Goal: Information Seeking & Learning: Check status

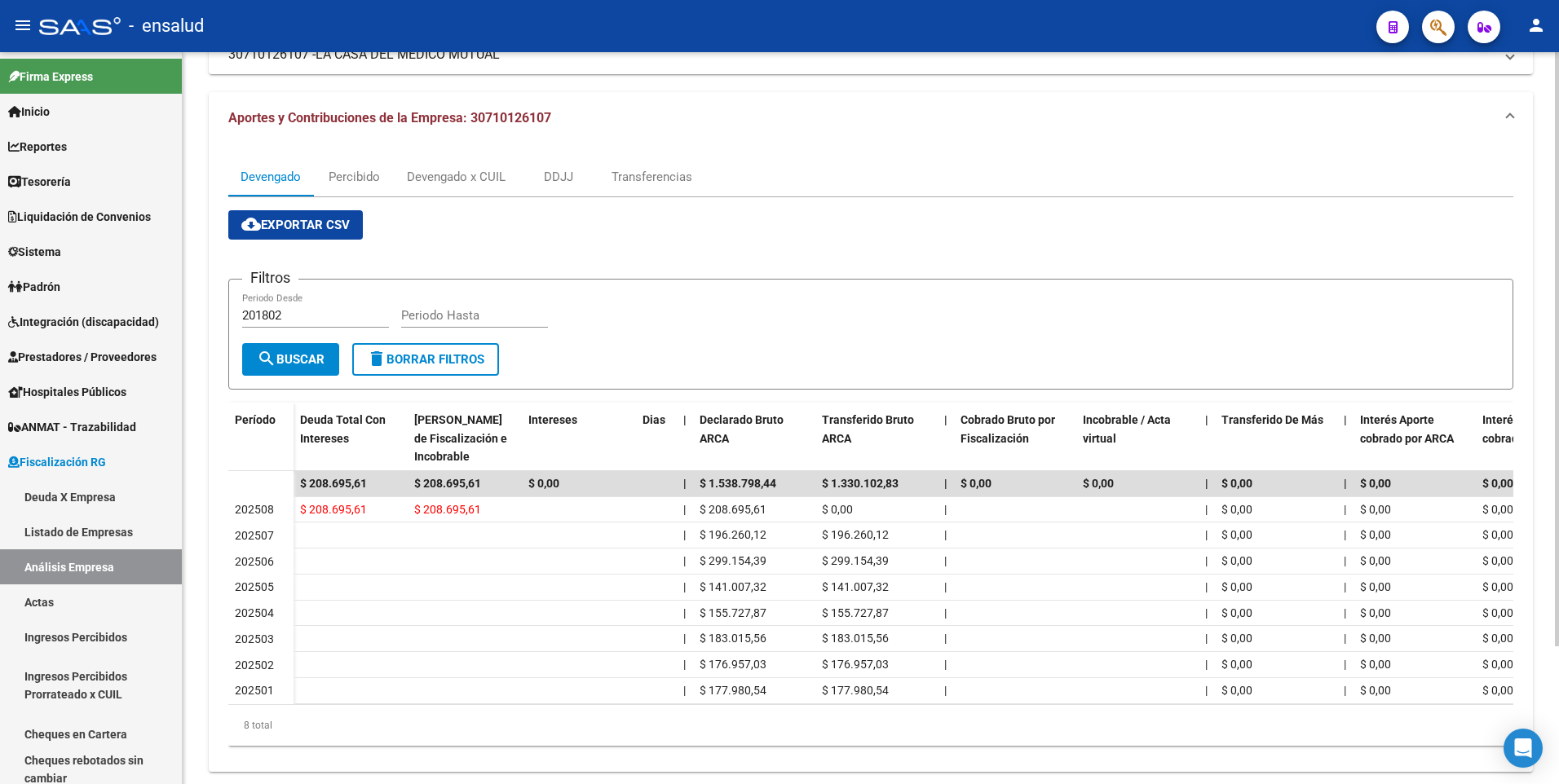
scroll to position [170, 0]
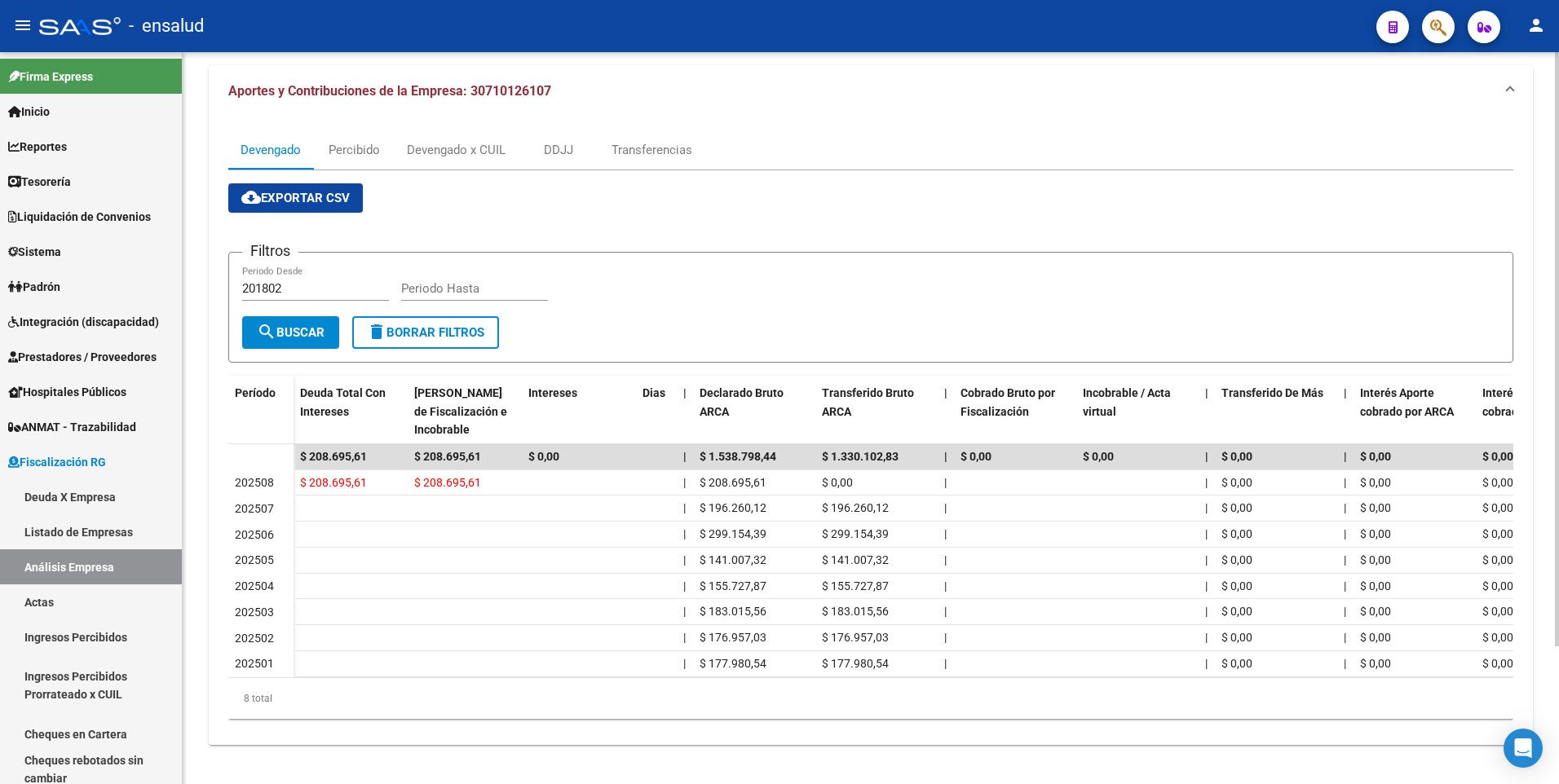
click at [1552, 576] on div "FISCALIZACION REGIMEN GENERAL -> Análisis Empresa Aportante Cambiar Empresa Cre…" at bounding box center [873, 340] width 1381 height 890
click at [460, 141] on div "Devengado x CUIL" at bounding box center [456, 150] width 99 height 18
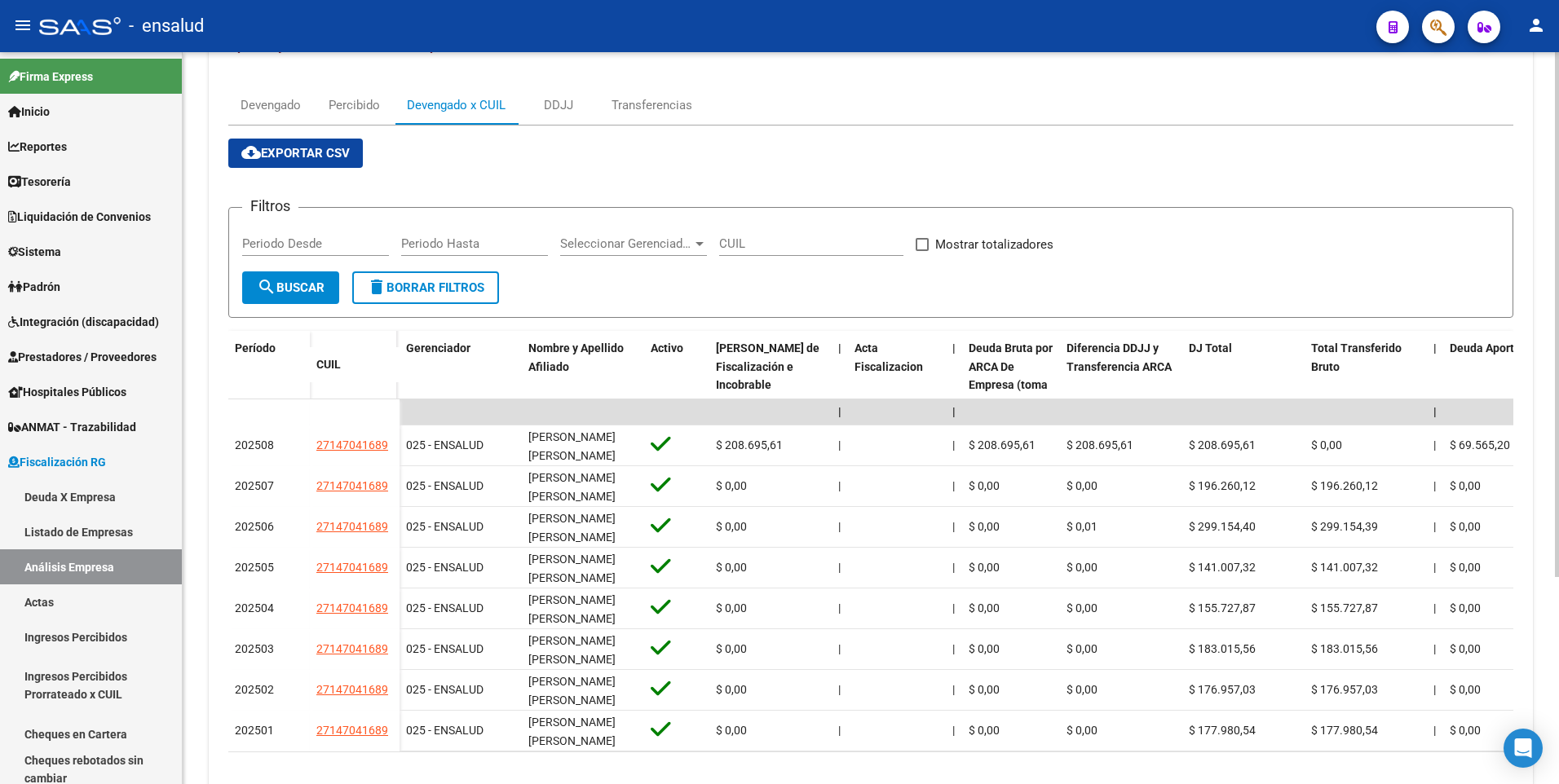
scroll to position [289, 0]
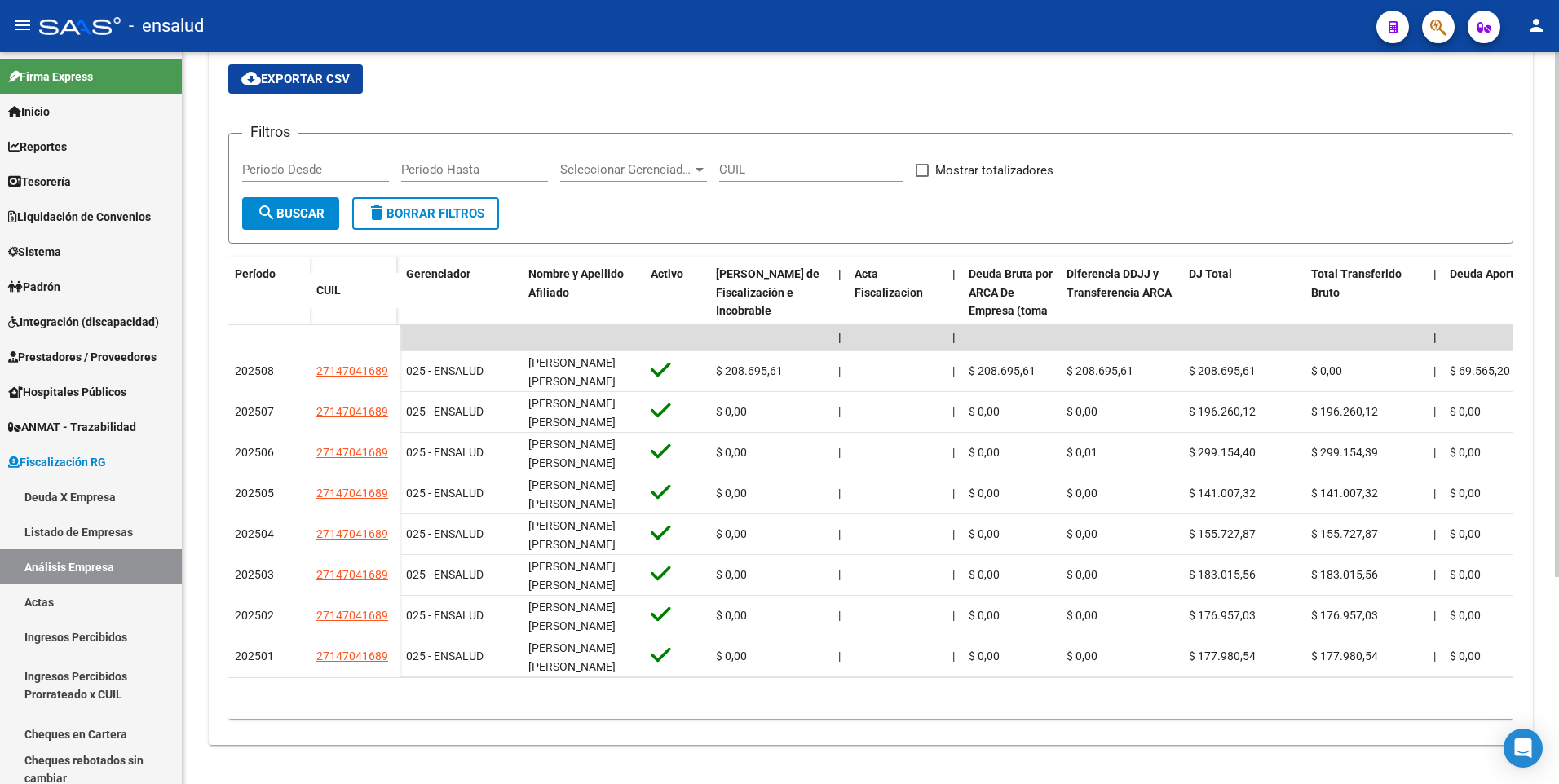
click at [1535, 557] on div "FISCALIZACION REGIMEN GENERAL -> Análisis Empresa Aportante Cambiar Empresa Cre…" at bounding box center [873, 280] width 1381 height 1009
click at [1535, 557] on div "FISCALIZACION REGIMEN GENERAL -> Análisis Empresa Aportante Cambiar Empresa Cre…" at bounding box center [870, 280] width 1377 height 1009
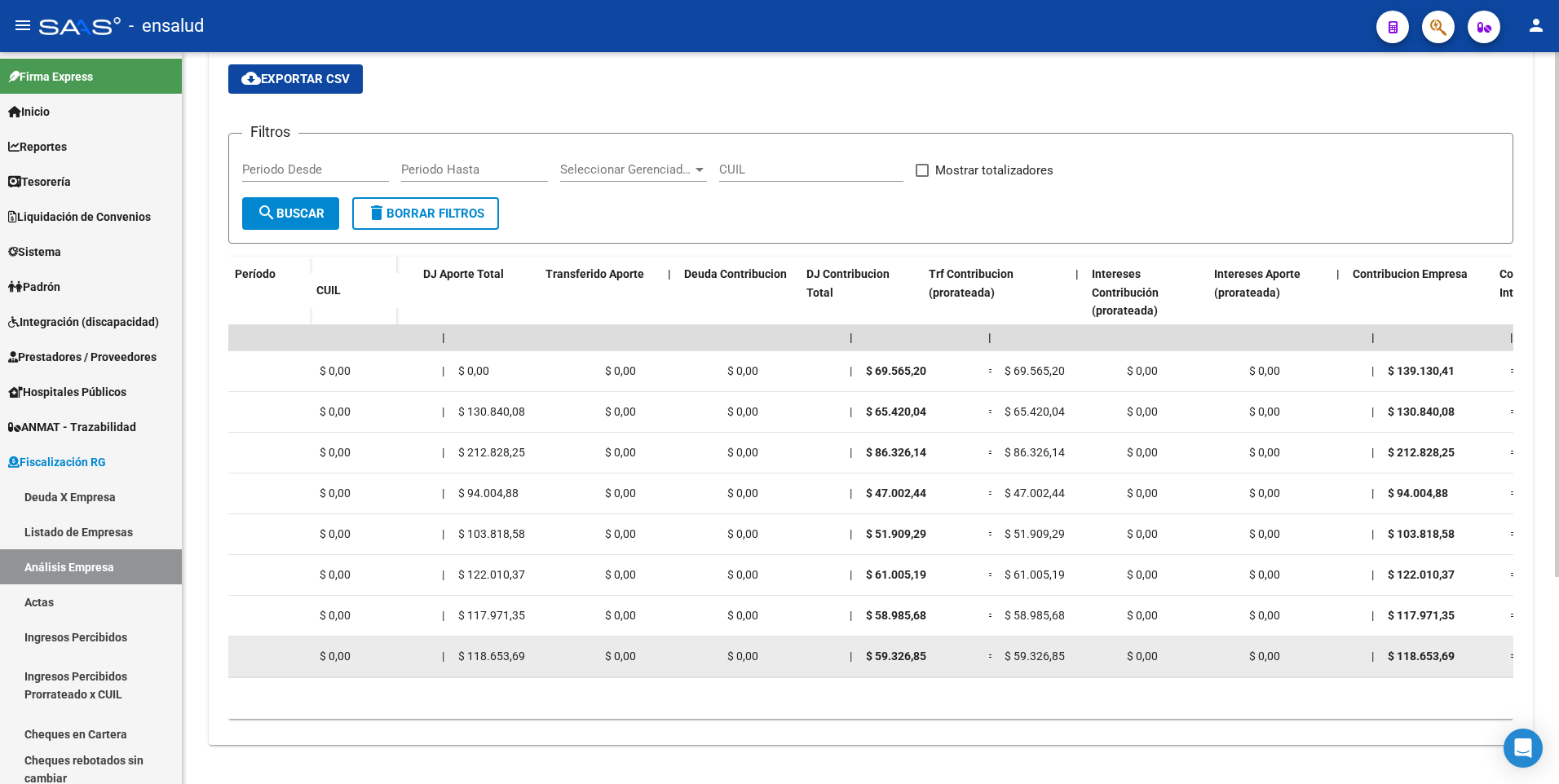
scroll to position [0, 1149]
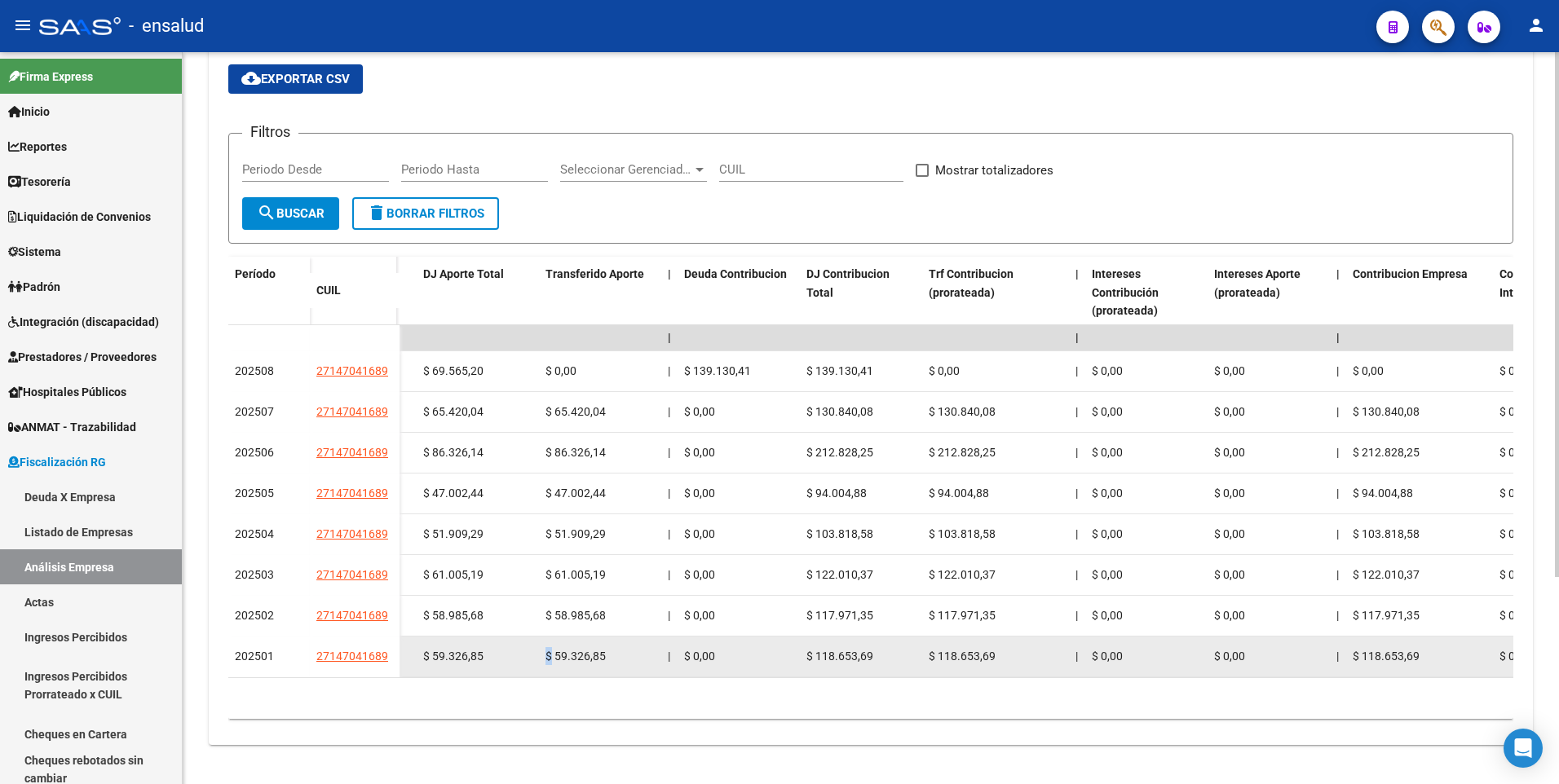
drag, startPoint x: 548, startPoint y: 659, endPoint x: 539, endPoint y: 659, distance: 9.0
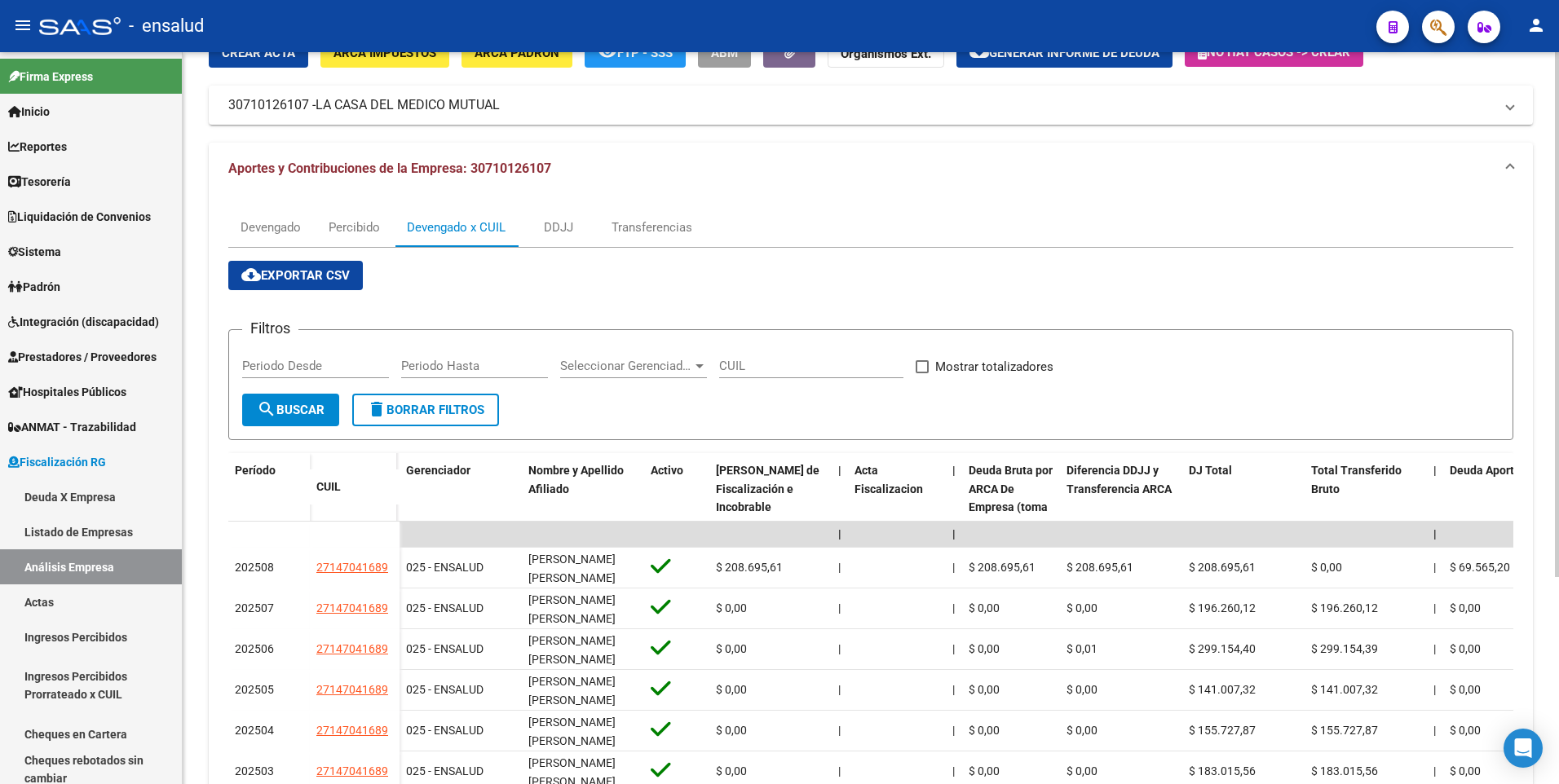
scroll to position [13, 0]
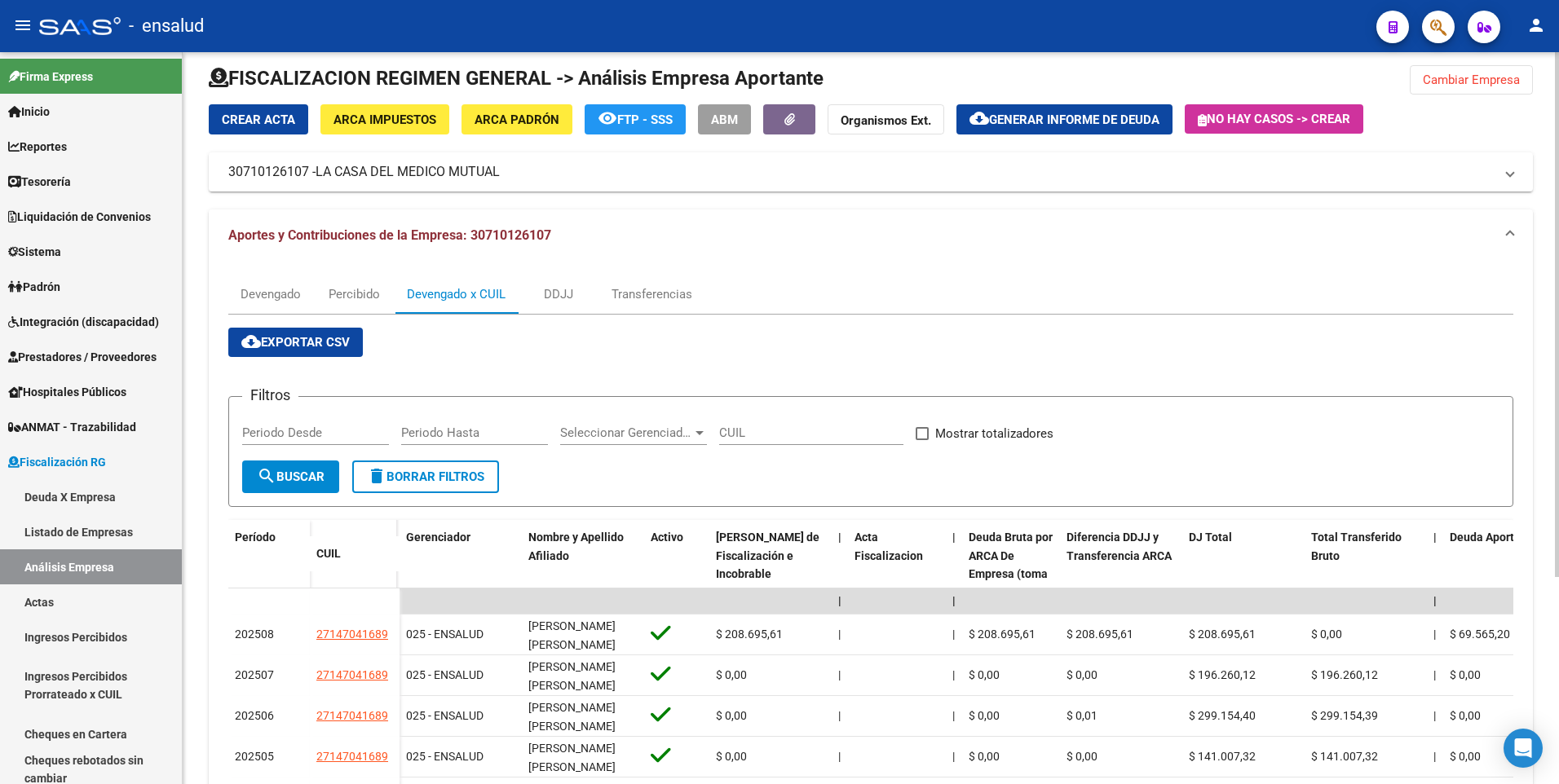
click at [1532, 93] on div "FISCALIZACION REGIMEN GENERAL -> Análisis Empresa Aportante Cambiar Empresa Cre…" at bounding box center [873, 543] width 1381 height 1009
drag, startPoint x: 1532, startPoint y: 93, endPoint x: 1527, endPoint y: 19, distance: 74.2
click at [1527, 19] on div "menu - ensalud person Firma Express Inicio Calendario SSS Instructivos Contacto…" at bounding box center [779, 392] width 1559 height 784
click at [565, 226] on mat-expansion-panel-header "Aportes y Contribuciones de la Empresa: 30710126107" at bounding box center [870, 236] width 1324 height 53
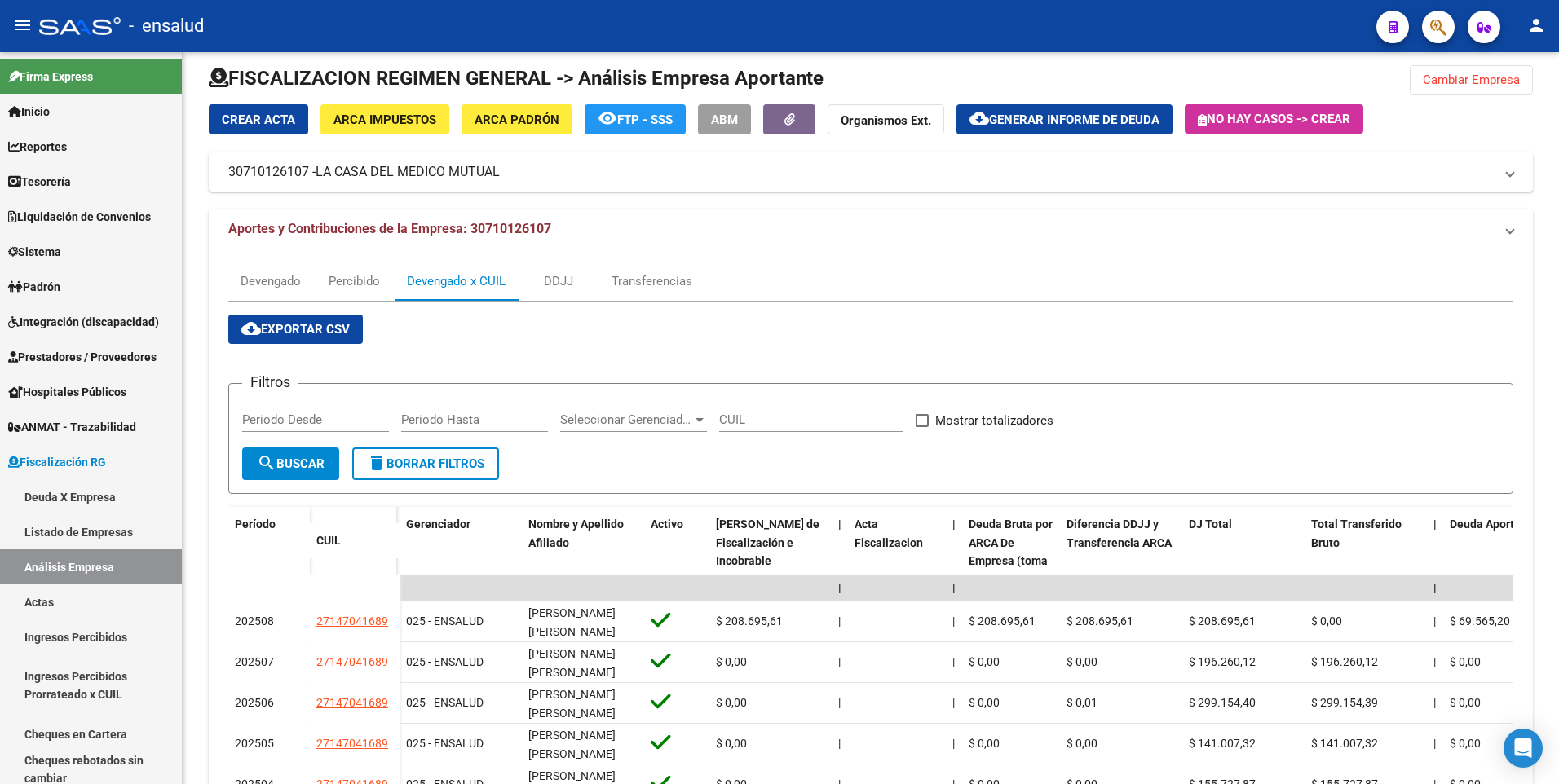
scroll to position [0, 0]
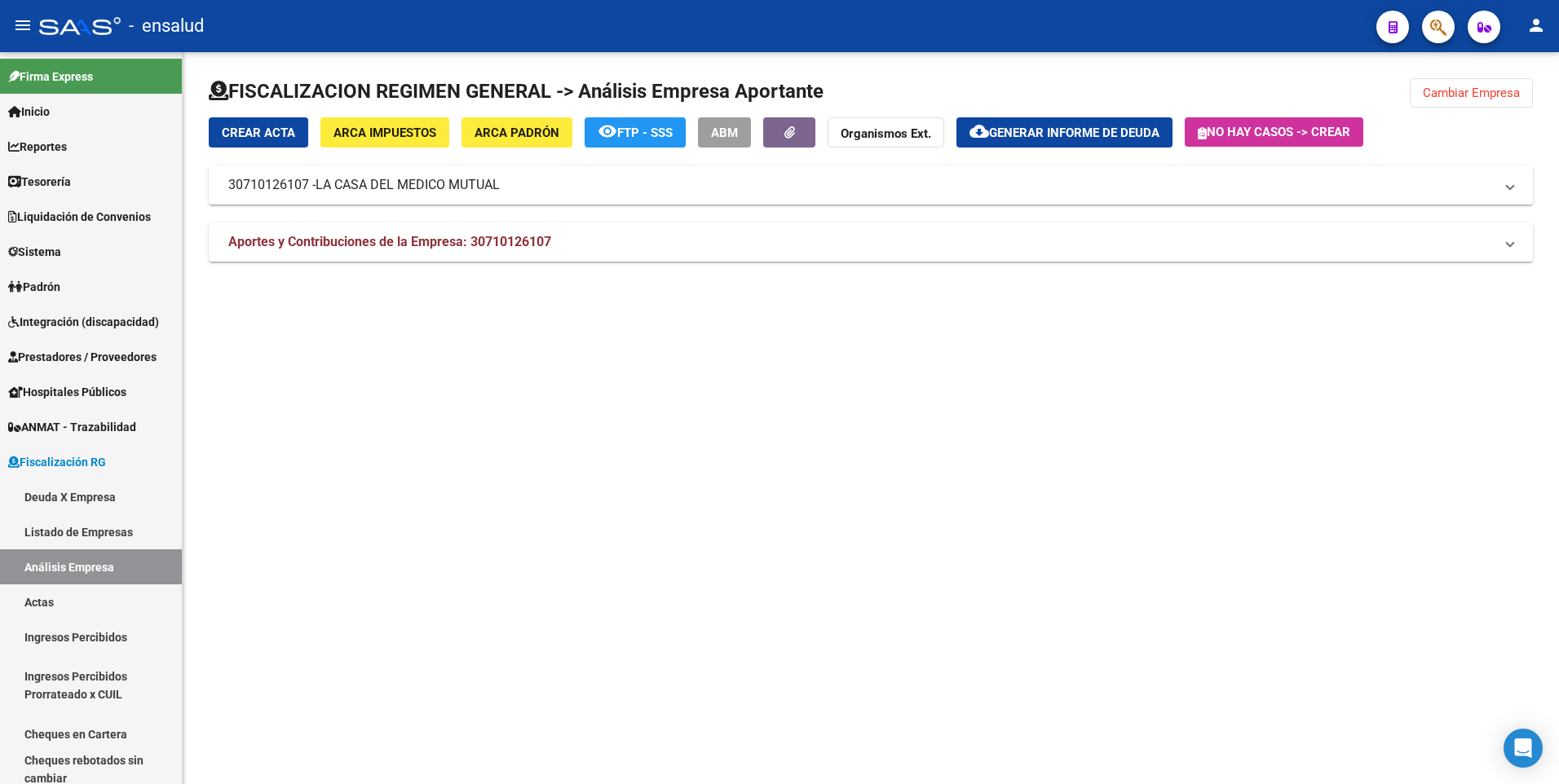
click at [525, 252] on mat-expansion-panel-header "Aportes y Contribuciones de la Empresa: 30710126107" at bounding box center [870, 242] width 1324 height 39
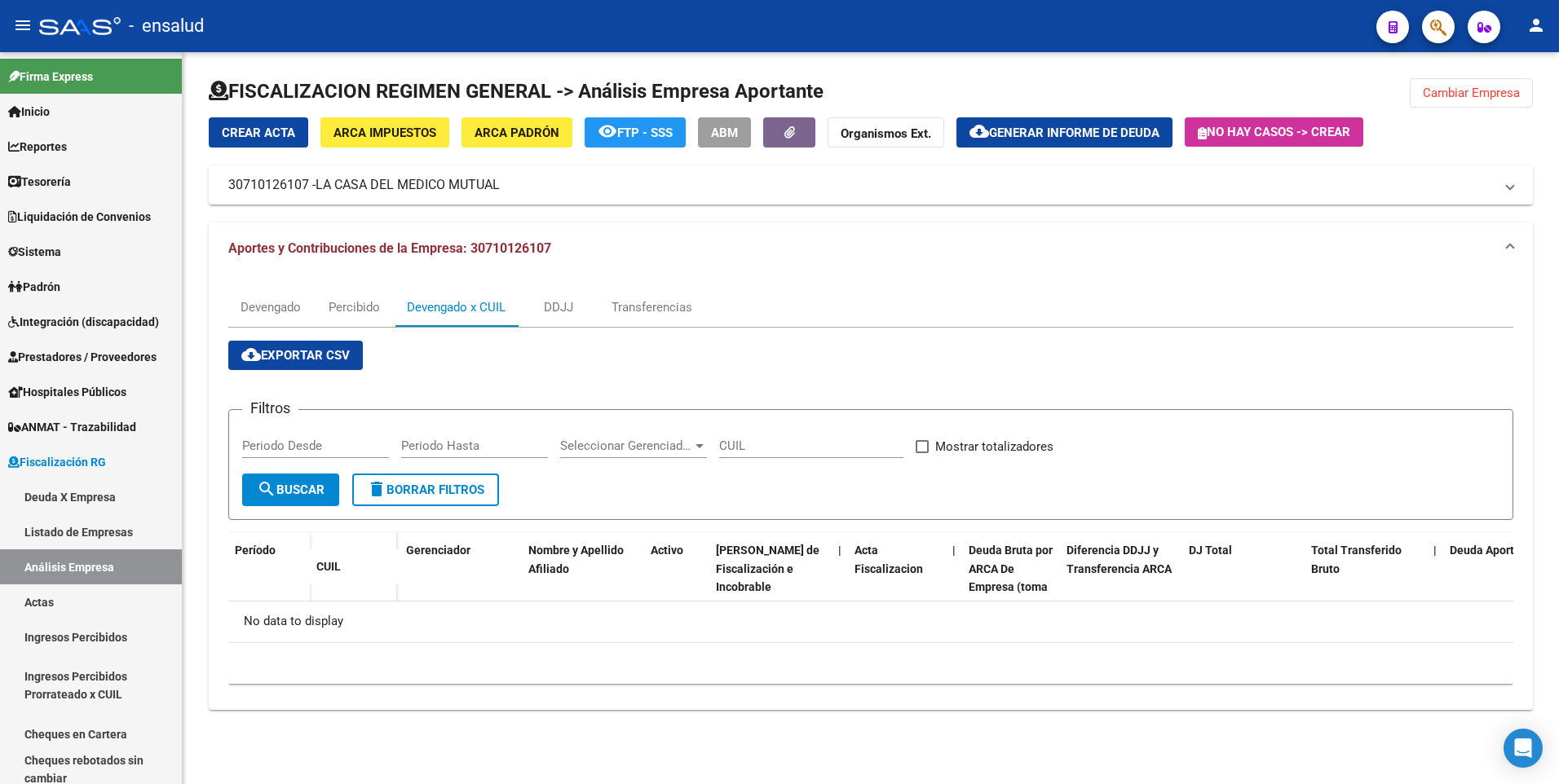
click at [484, 249] on span "Aportes y Contribuciones de la Empresa: 30710126107" at bounding box center [389, 248] width 323 height 16
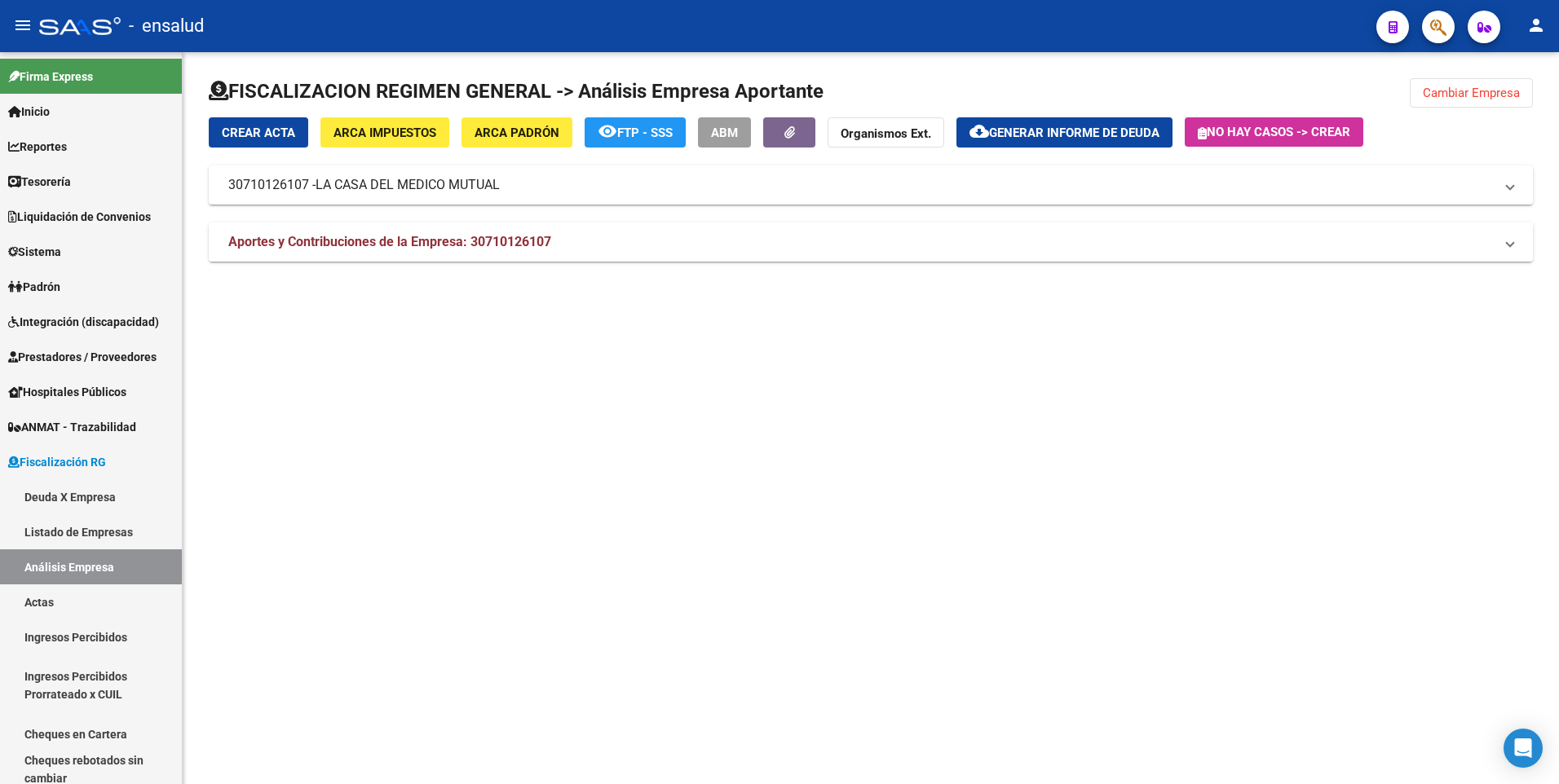
click at [511, 241] on span "Aportes y Contribuciones de la Empresa: 30710126107" at bounding box center [389, 241] width 323 height 16
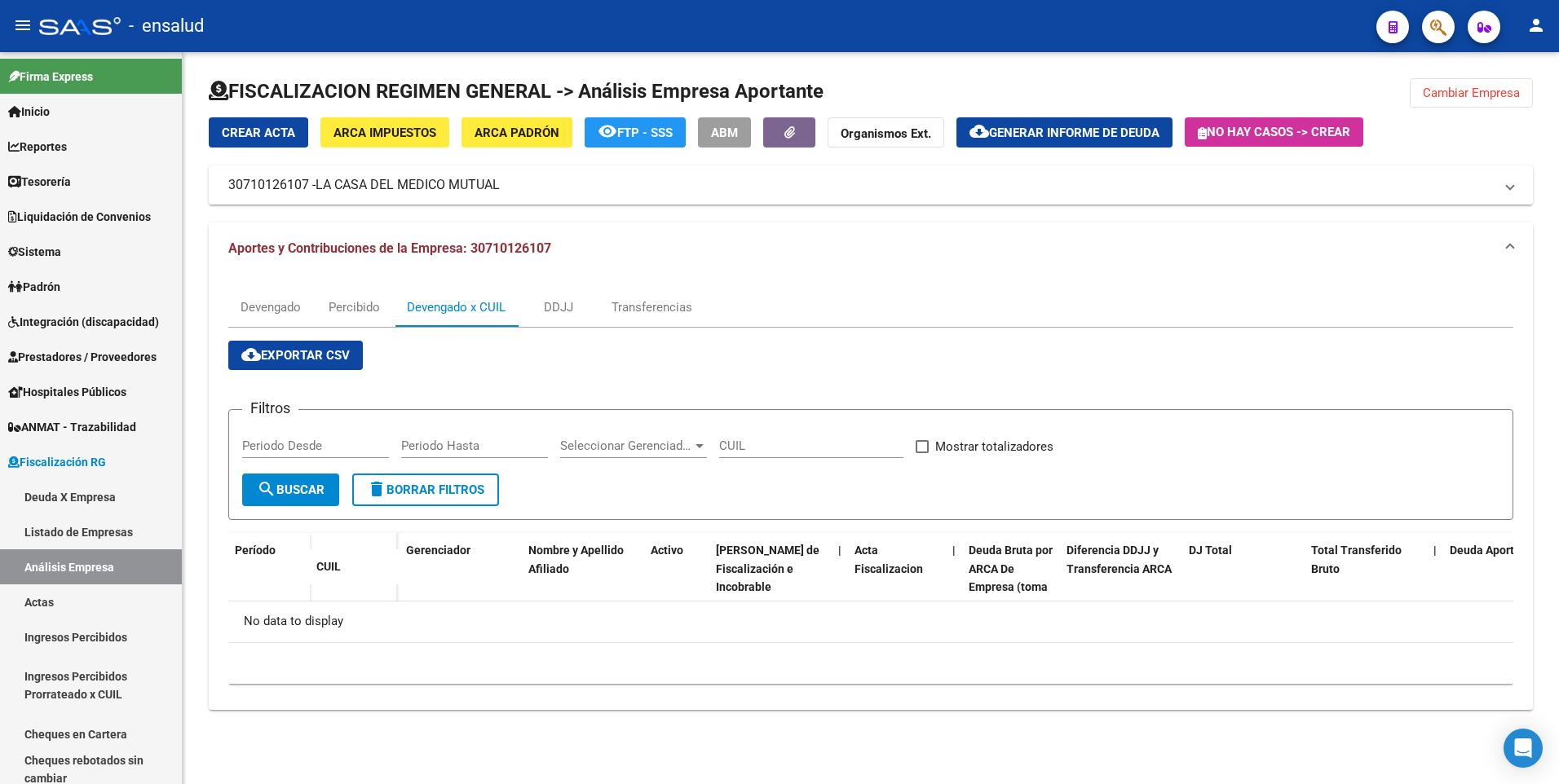
click at [585, 231] on mat-expansion-panel-header "Aportes y Contribuciones de la Empresa: 30710126107" at bounding box center [870, 249] width 1324 height 53
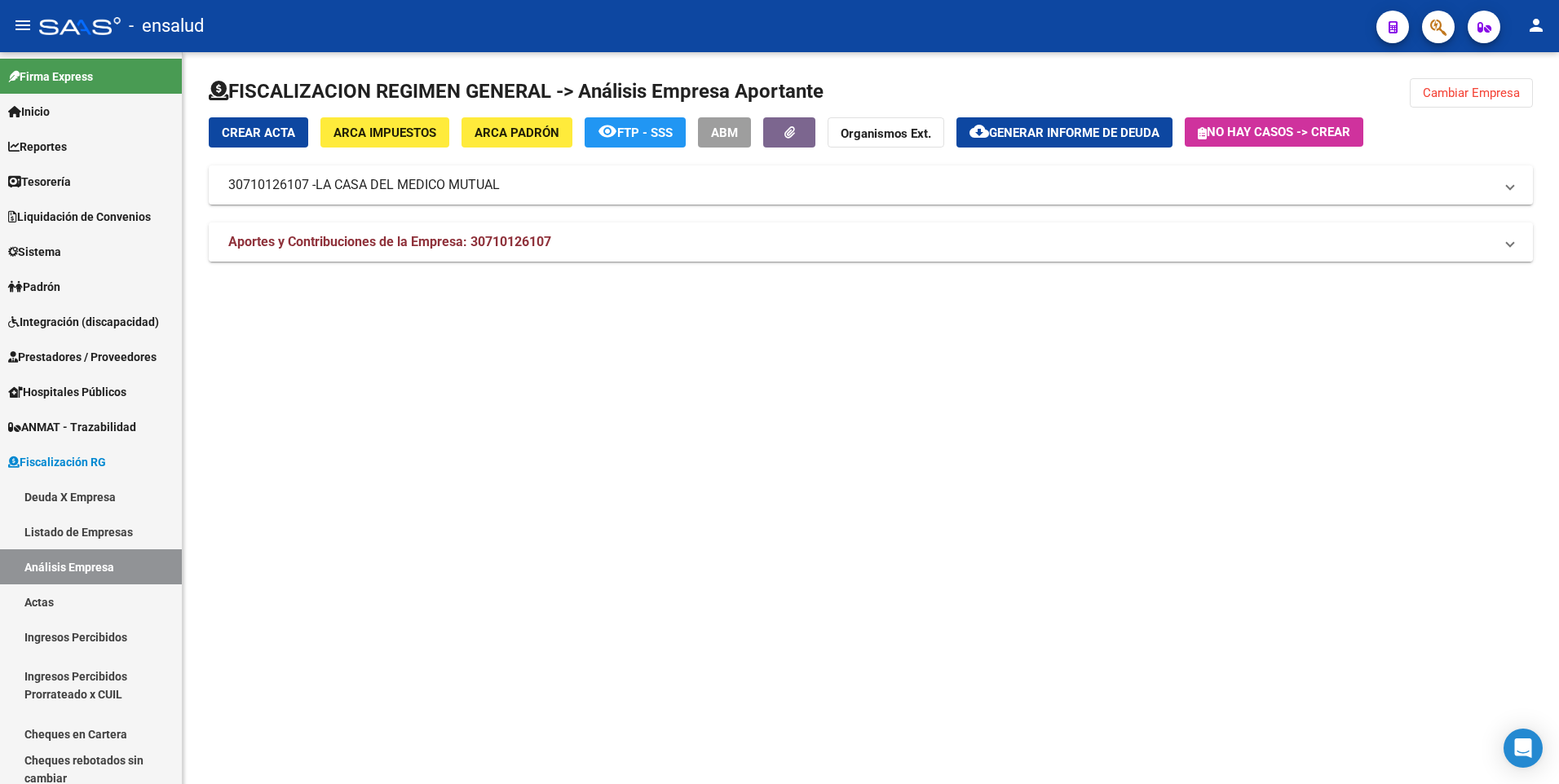
click at [575, 241] on mat-panel-title "Aportes y Contribuciones de la Empresa: 30710126107" at bounding box center [860, 242] width 1265 height 18
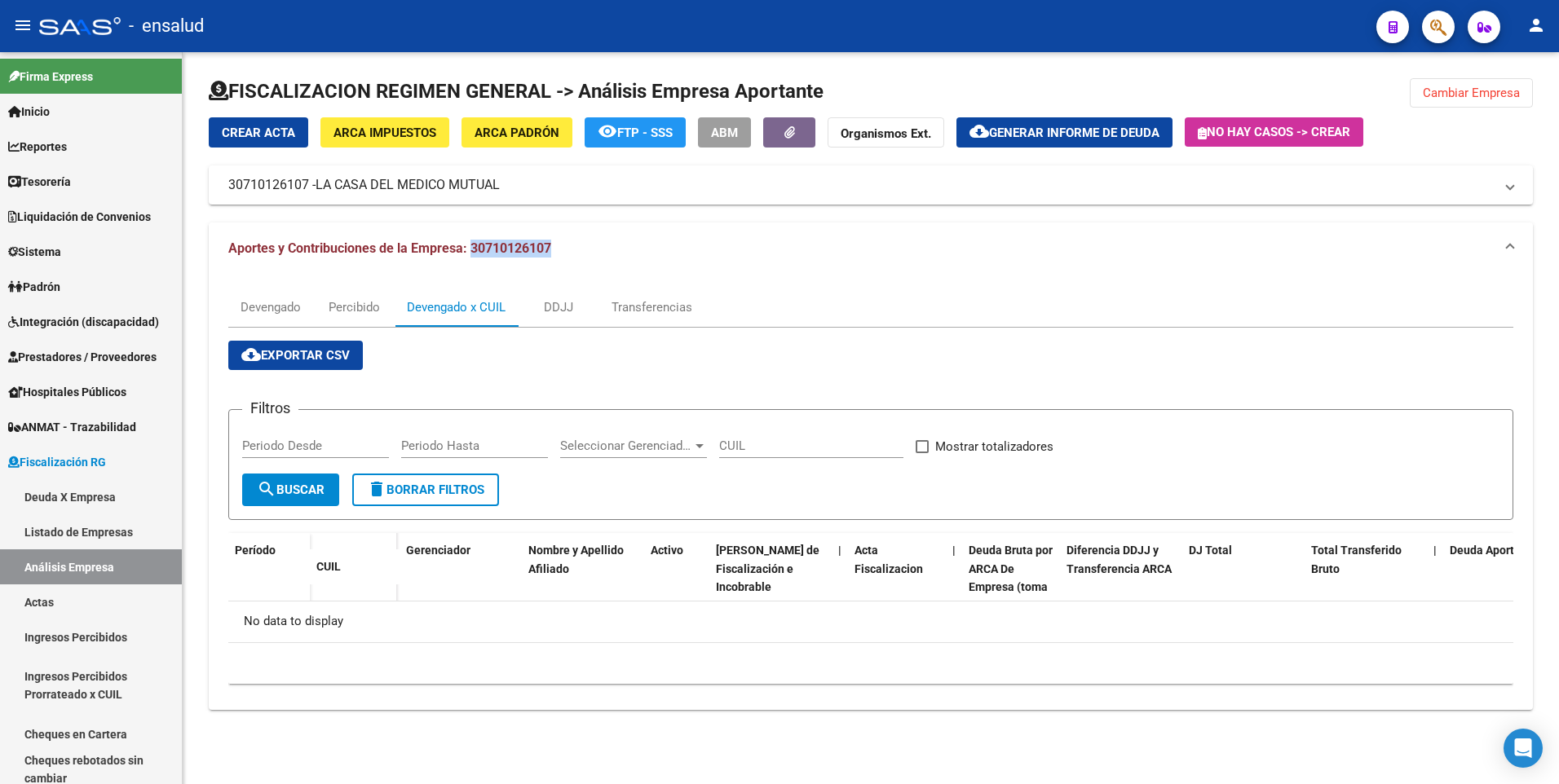
drag, startPoint x: 564, startPoint y: 241, endPoint x: 473, endPoint y: 256, distance: 92.2
click at [473, 256] on mat-panel-title "Aportes y Contribuciones de la Empresa: 30710126107" at bounding box center [860, 249] width 1265 height 18
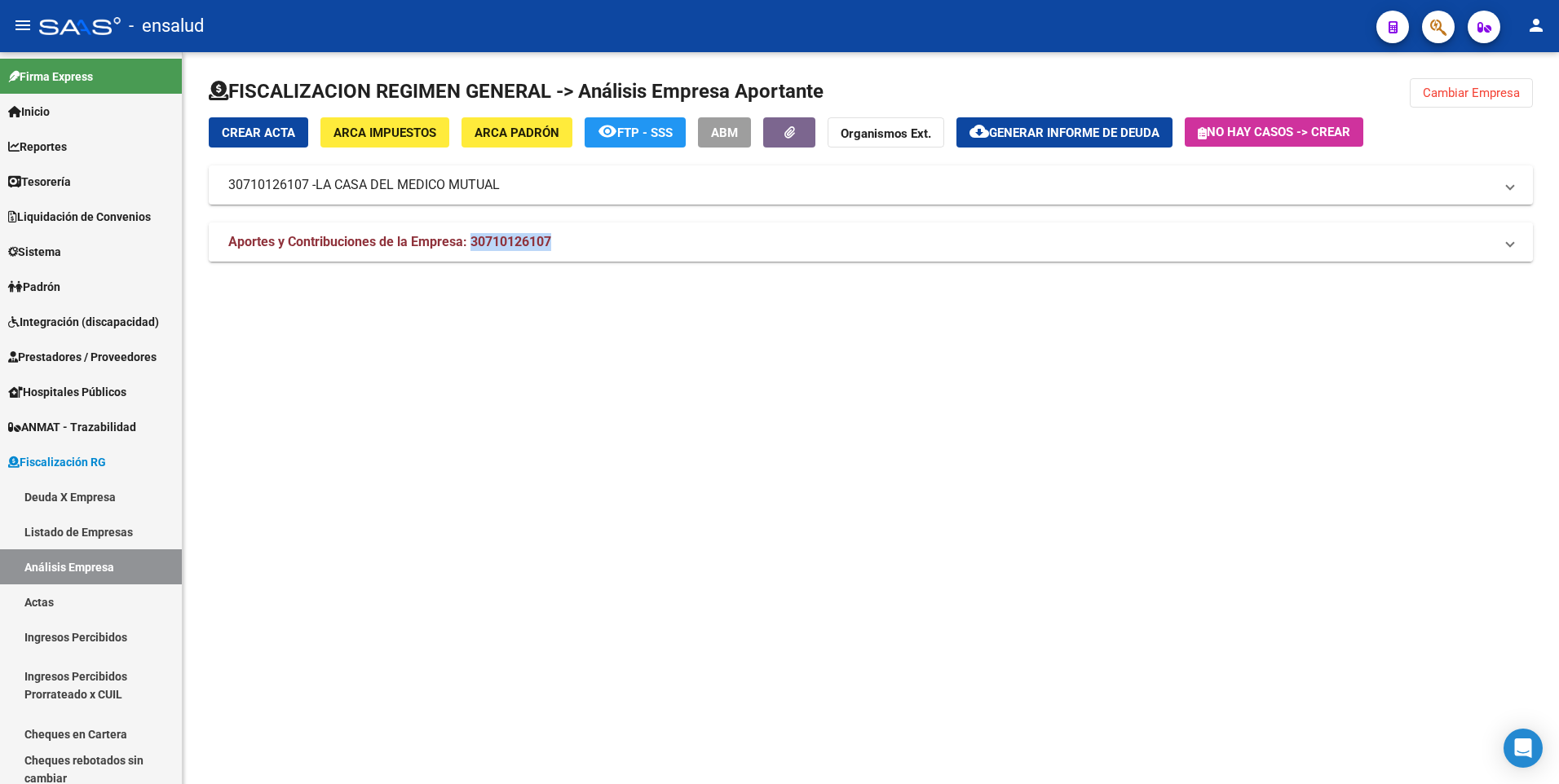
copy span "30710126107"
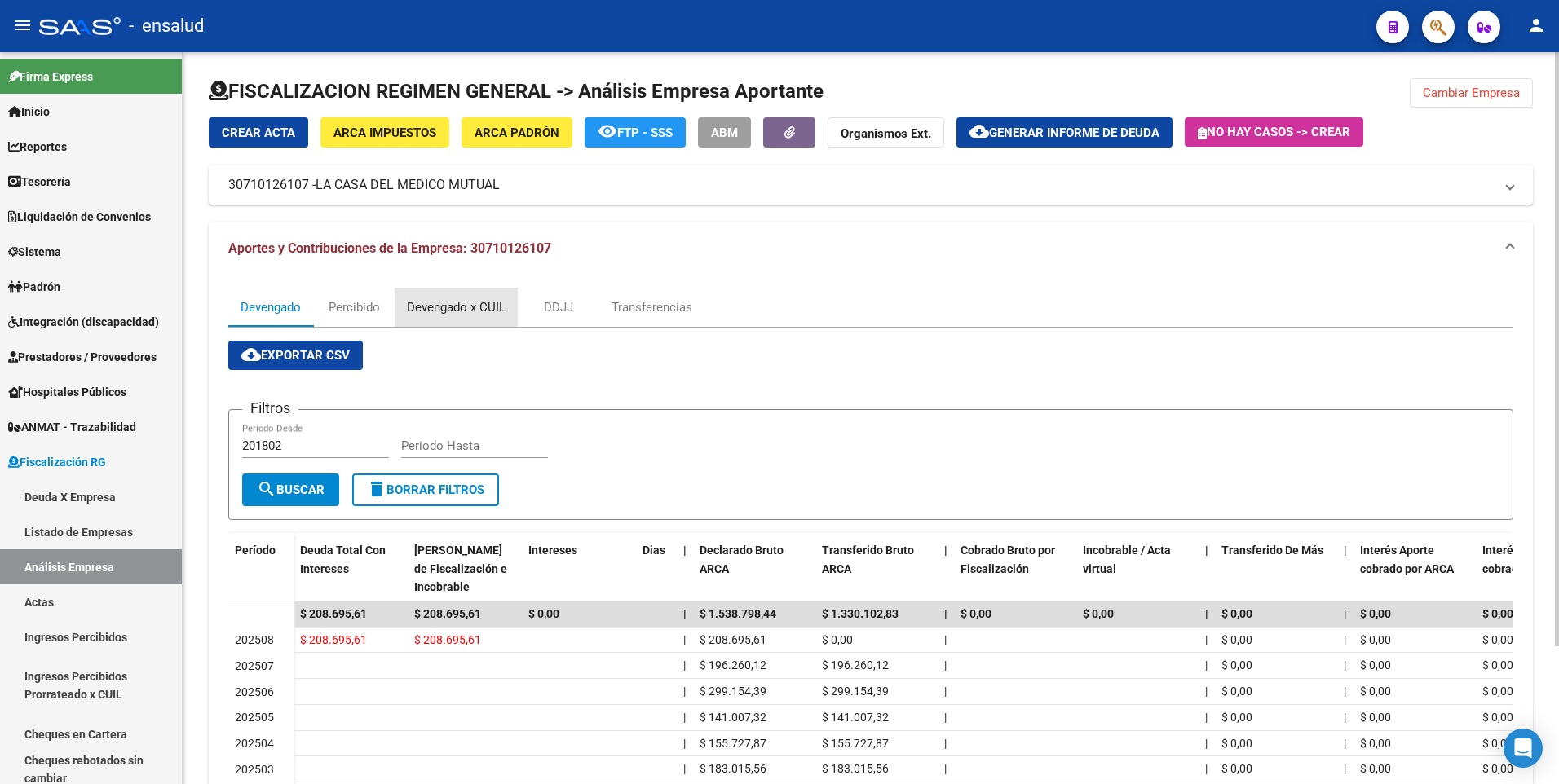
click at [466, 312] on div "Devengado x CUIL" at bounding box center [456, 308] width 99 height 18
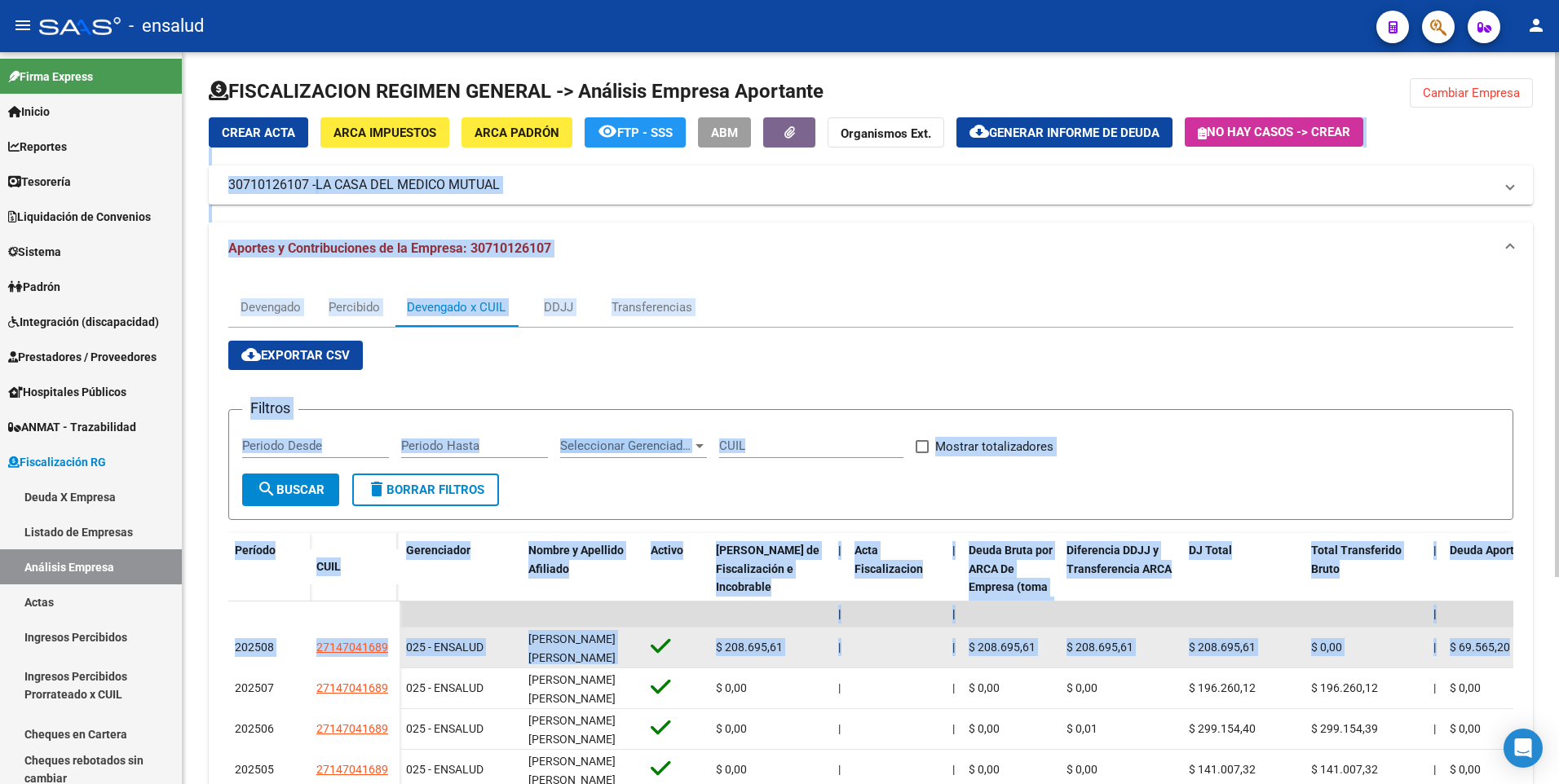
drag, startPoint x: 217, startPoint y: 164, endPoint x: 1511, endPoint y: 642, distance: 1379.5
click at [1511, 642] on div "Crear Acta ARCA Impuestos ARCA Padrón remove_red_eye FTP - SSS ABM Organismos E…" at bounding box center [870, 569] width 1324 height 904
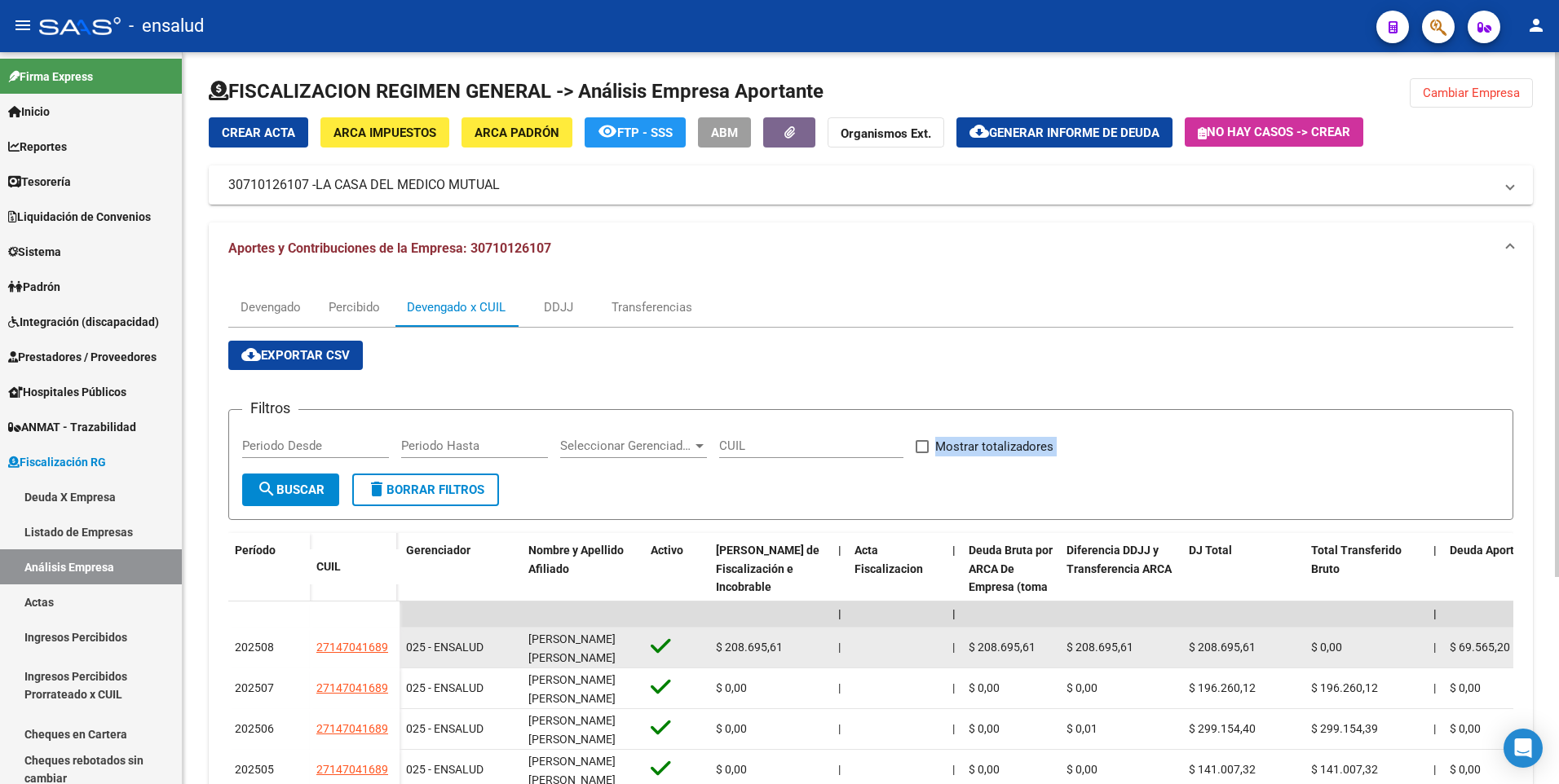
click at [1557, 437] on div at bounding box center [1557, 315] width 4 height 525
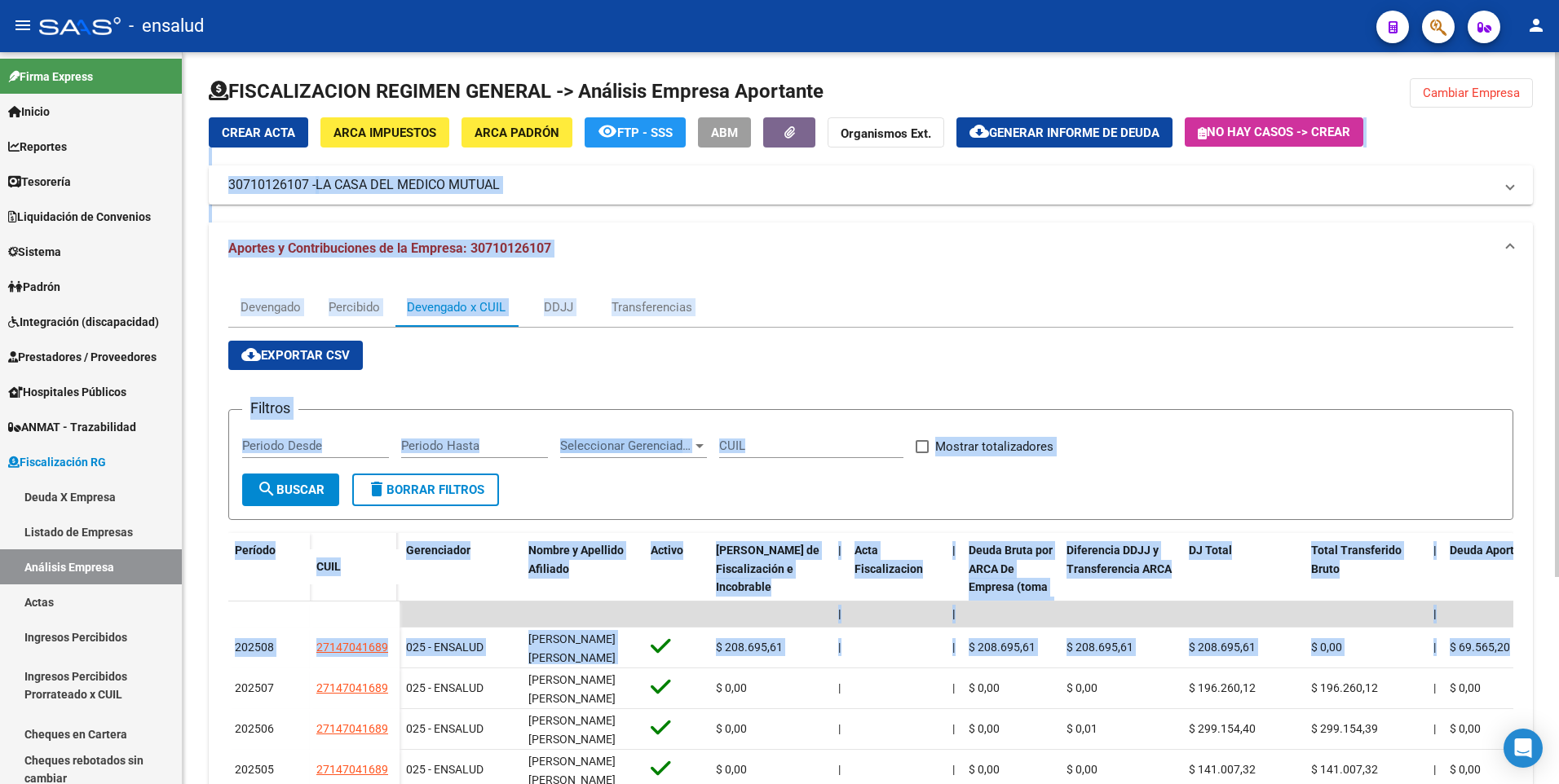
click at [902, 221] on div "Crear Acta ARCA Impuestos ARCA Padrón remove_red_eye FTP - SSS ABM Organismos E…" at bounding box center [870, 569] width 1324 height 904
